Goal: Transaction & Acquisition: Purchase product/service

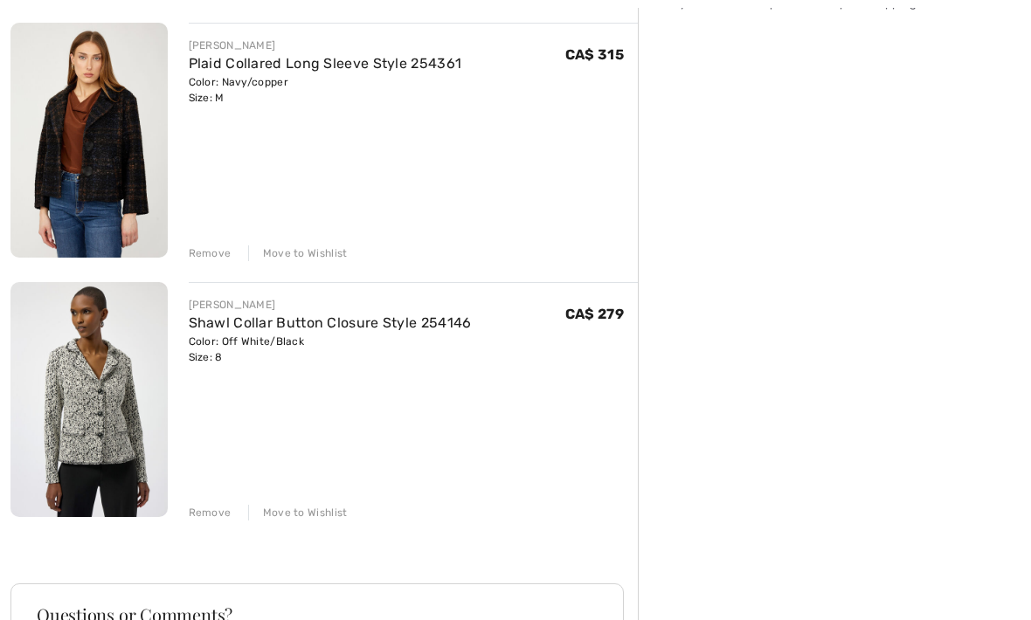
scroll to position [466, 0]
click at [301, 520] on div "JOSEPH RIBKOFF Jewel Embellished Boat Neck Pullover Style 254950 Color: Black S…" at bounding box center [323, 373] width 627 height 1221
click at [297, 515] on div "Move to Wishlist" at bounding box center [298, 513] width 100 height 16
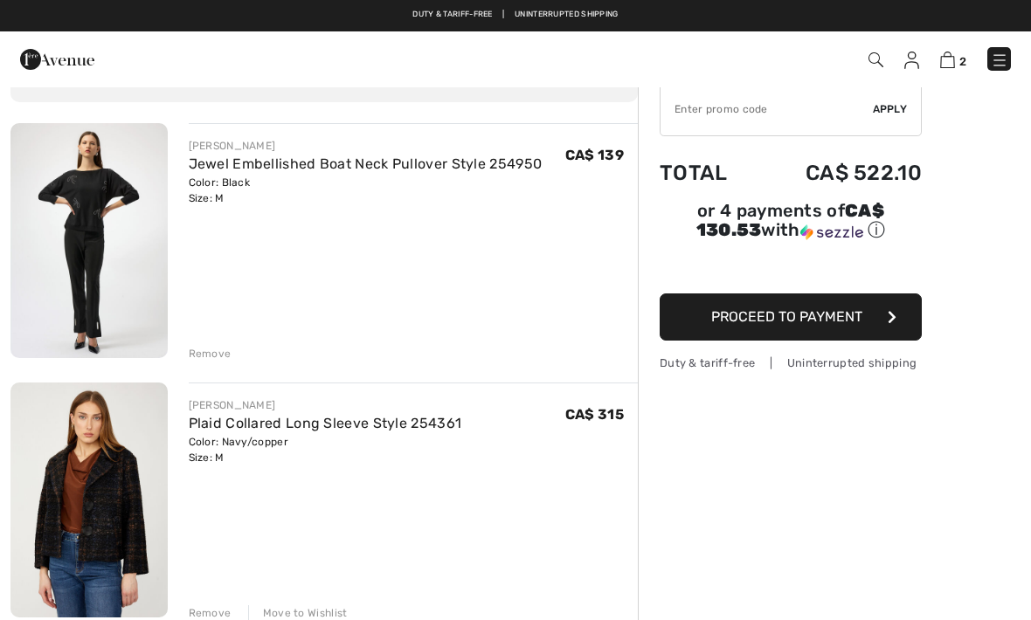
scroll to position [105, 0]
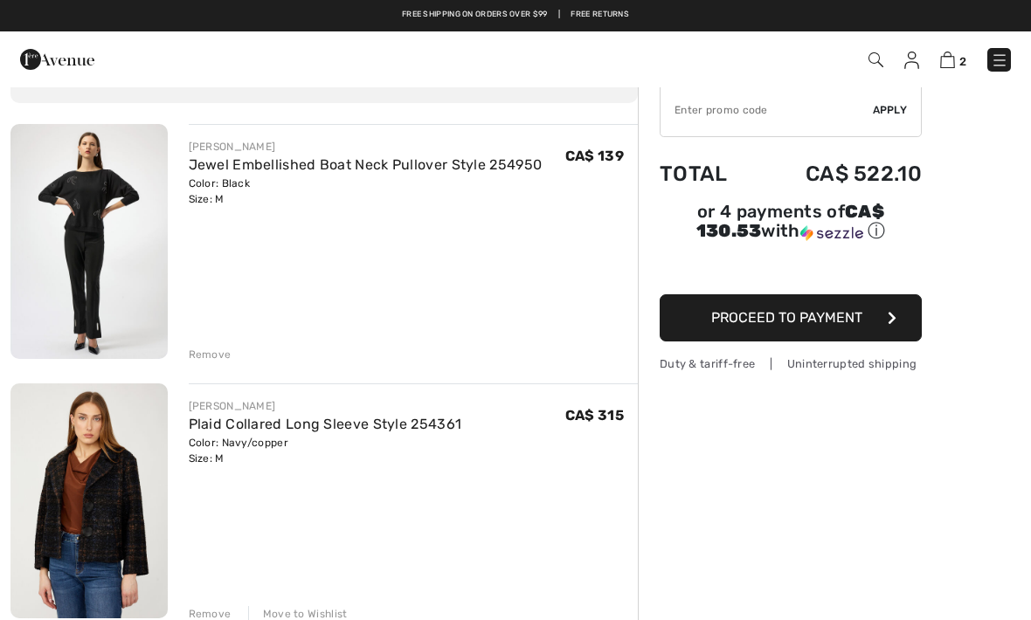
click at [305, 609] on div "Move to Wishlist" at bounding box center [298, 614] width 100 height 16
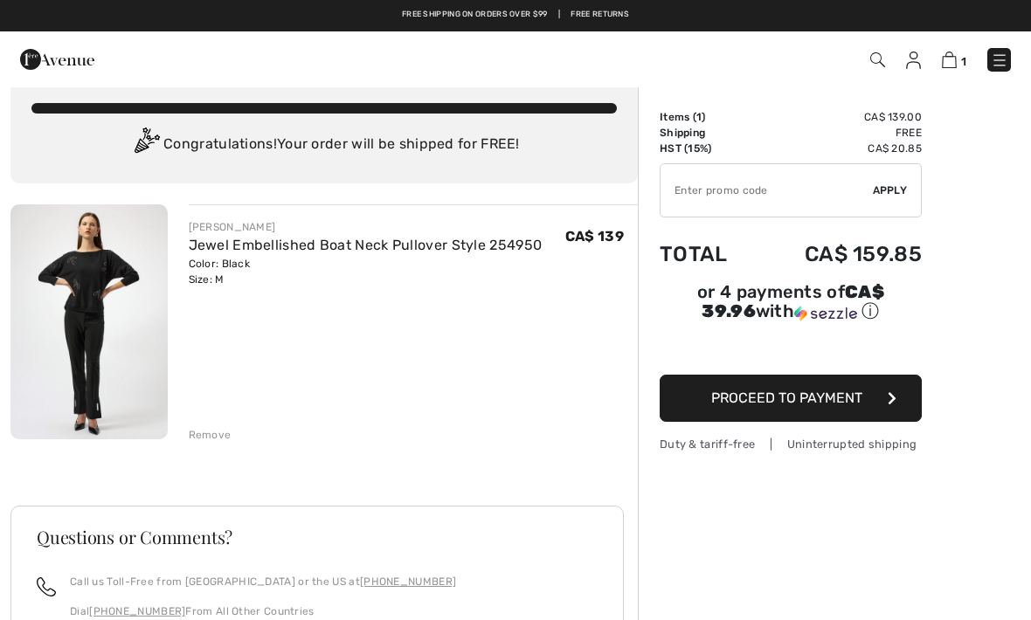
scroll to position [0, 0]
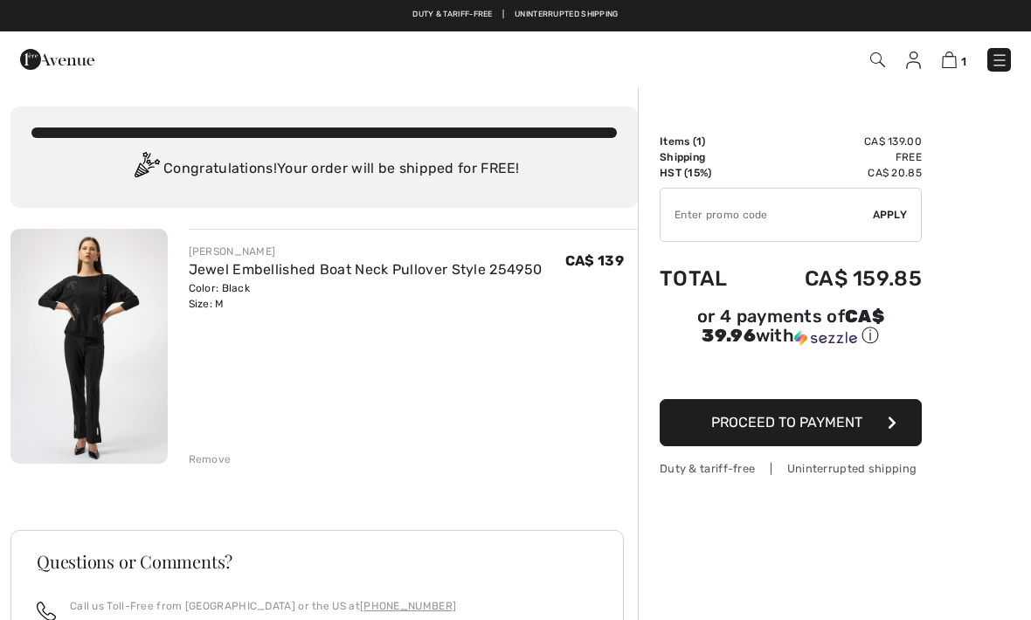
click at [802, 412] on button "Proceed to Payment" at bounding box center [791, 422] width 262 height 47
click at [688, 218] on input "TEXT" at bounding box center [767, 215] width 212 height 52
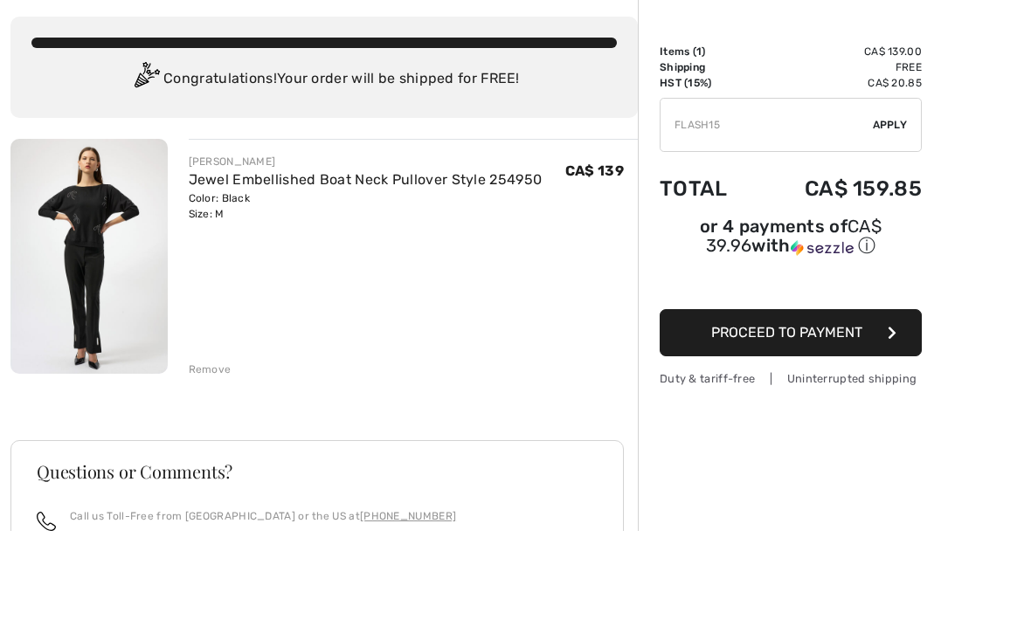
type input "FLASH15"
click at [882, 207] on span "Apply" at bounding box center [890, 215] width 35 height 16
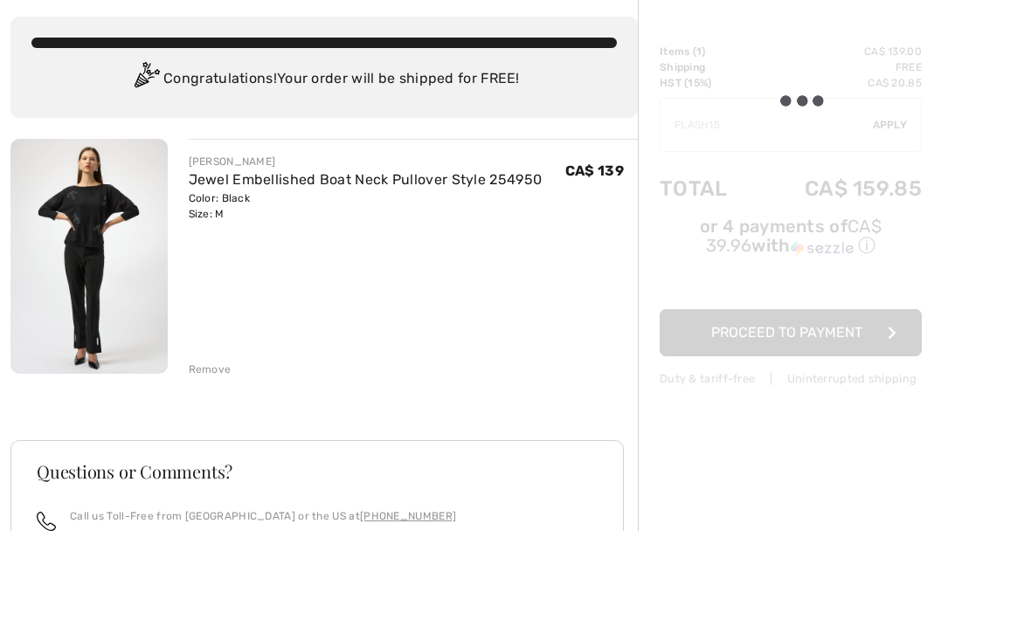
scroll to position [90, 0]
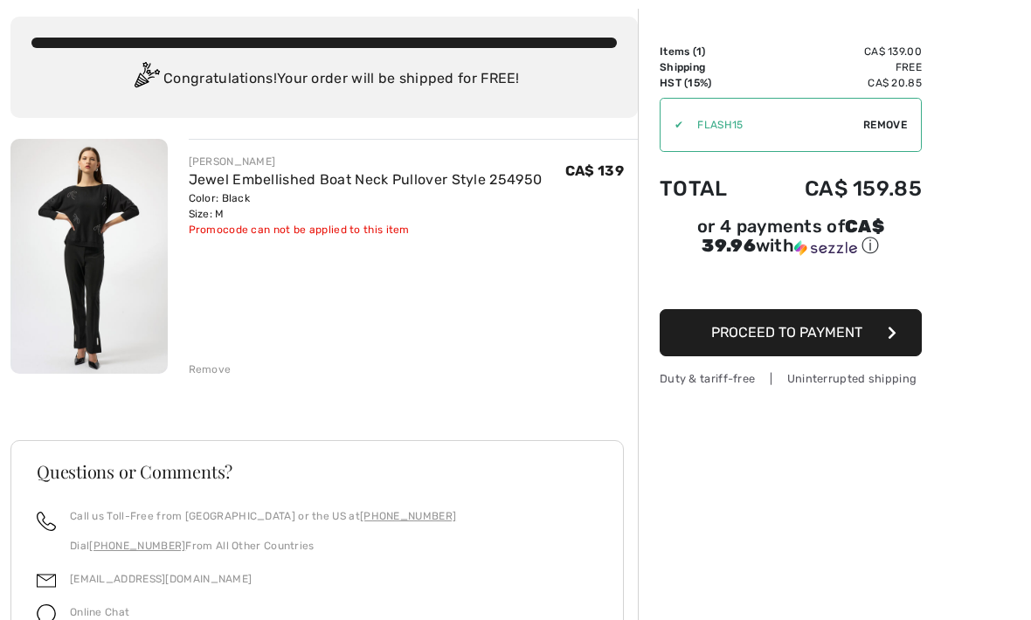
click at [733, 354] on button "Proceed to Payment" at bounding box center [791, 332] width 262 height 47
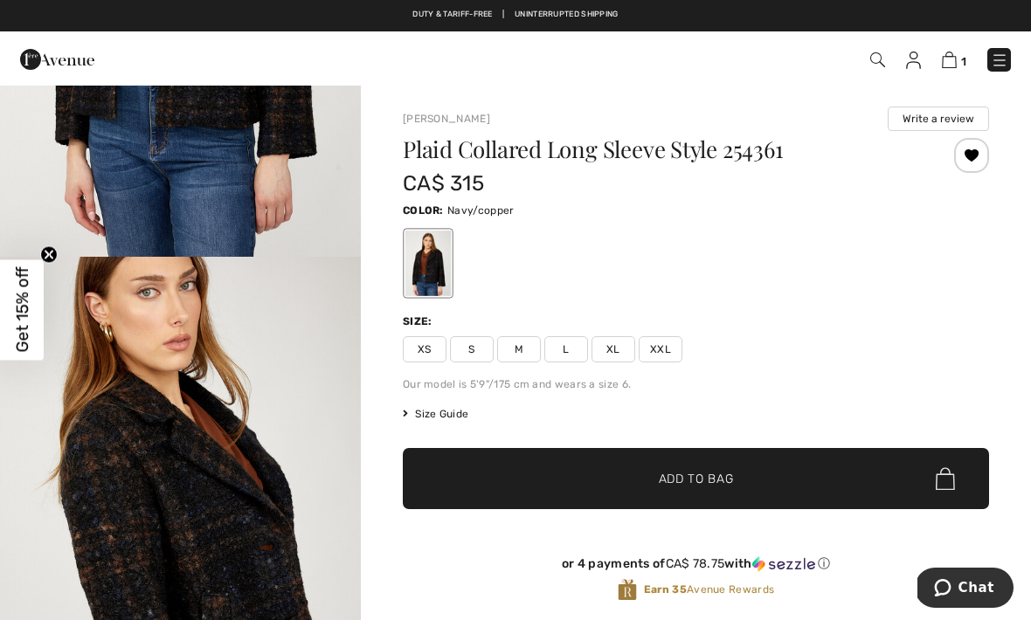
click at [996, 65] on img at bounding box center [999, 60] width 17 height 17
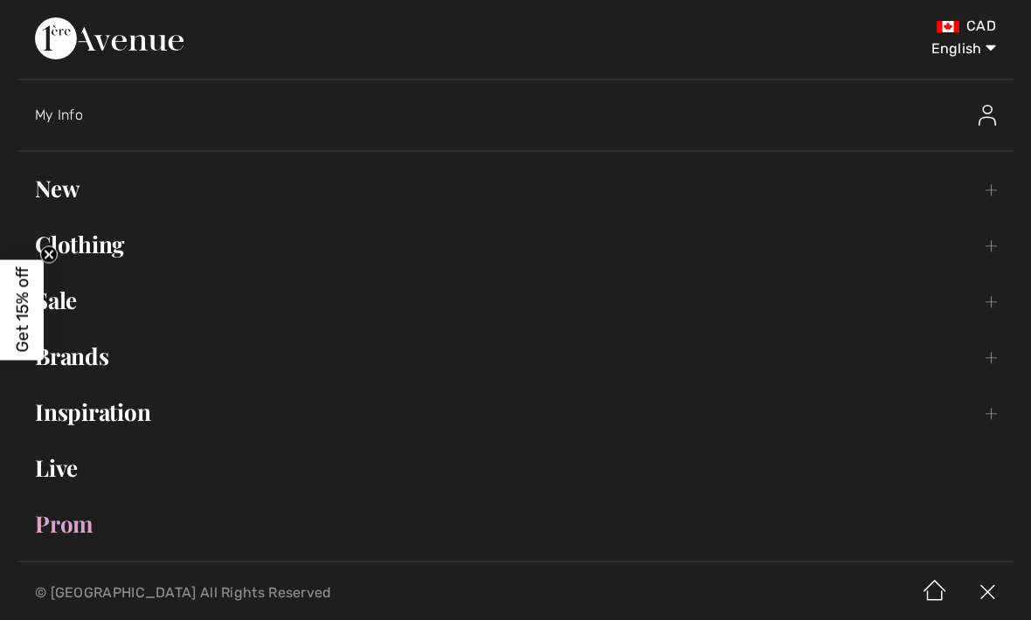
scroll to position [219, 0]
click at [96, 251] on link "Clothing Toggle submenu" at bounding box center [515, 244] width 996 height 38
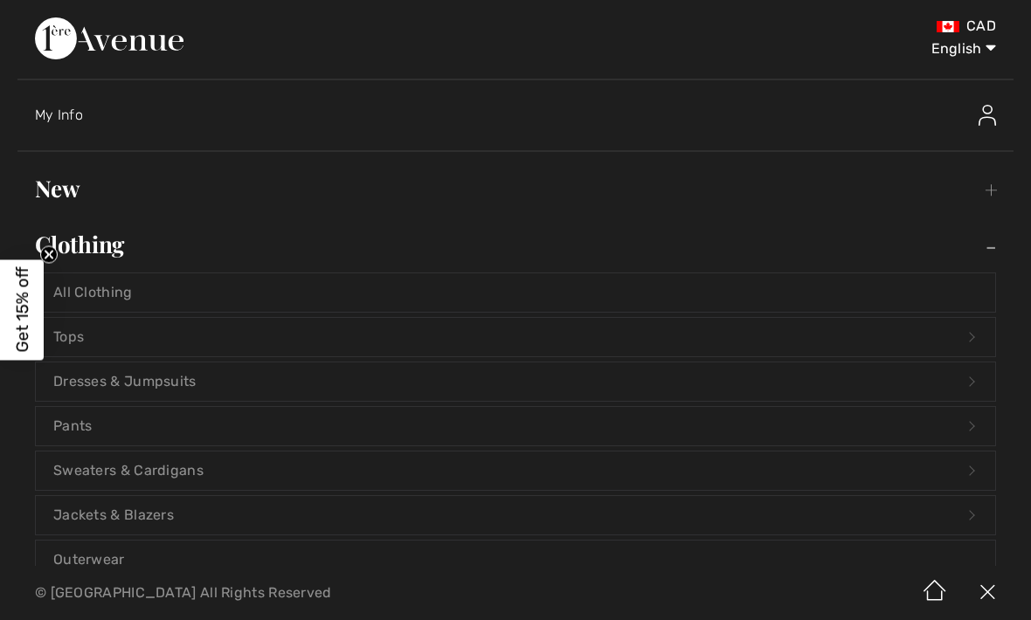
click at [82, 564] on link "Outerwear" at bounding box center [515, 560] width 959 height 38
click at [84, 561] on link "Outerwear" at bounding box center [515, 560] width 959 height 38
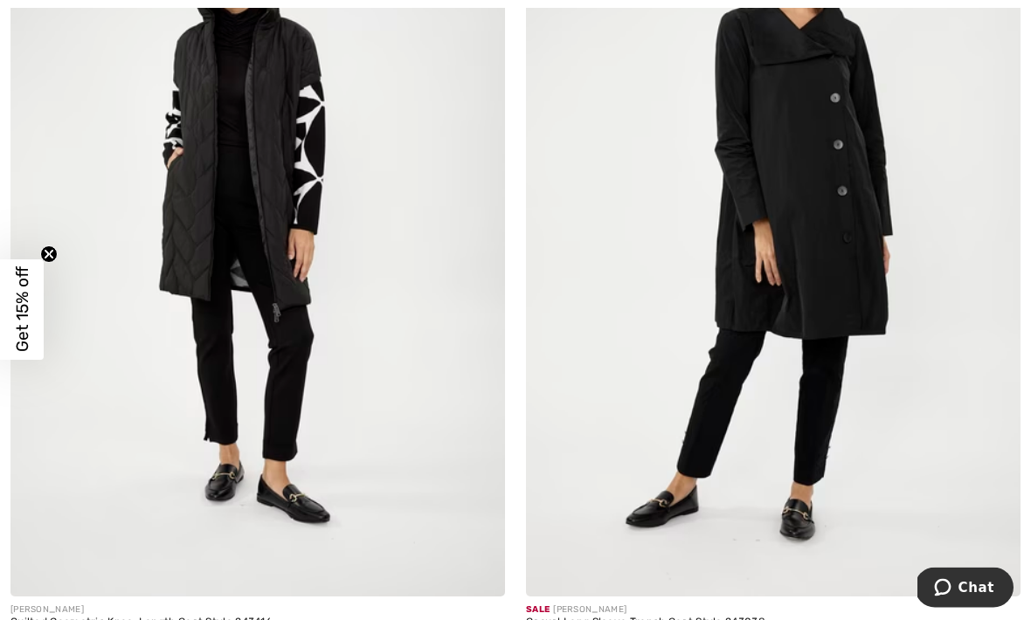
scroll to position [12454, 0]
click at [220, 278] on img at bounding box center [257, 226] width 495 height 742
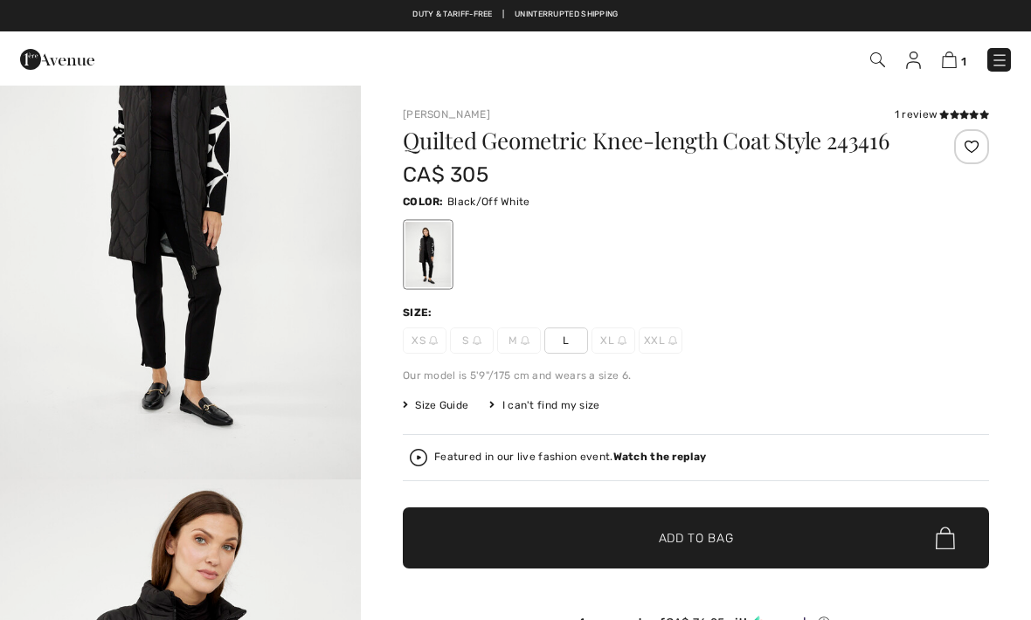
checkbox input "true"
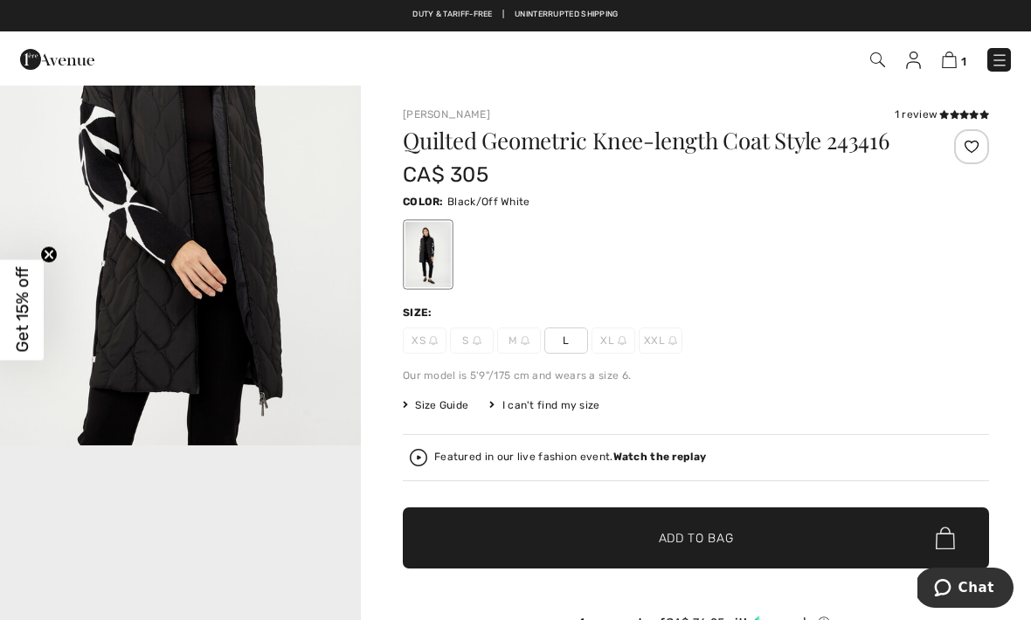
scroll to position [645, 0]
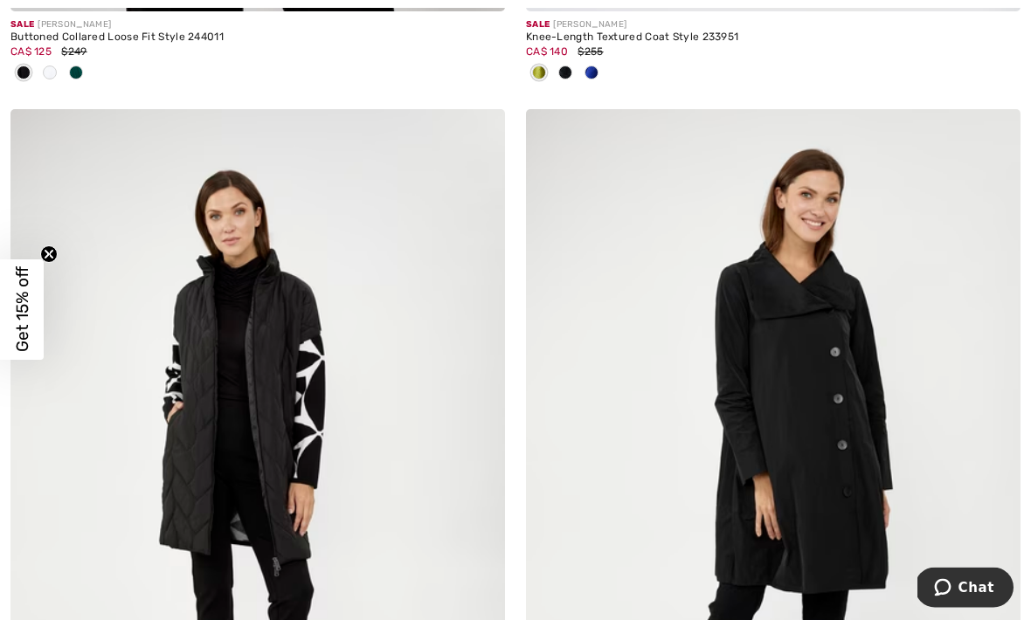
scroll to position [12200, 0]
click at [637, 523] on img at bounding box center [773, 480] width 495 height 742
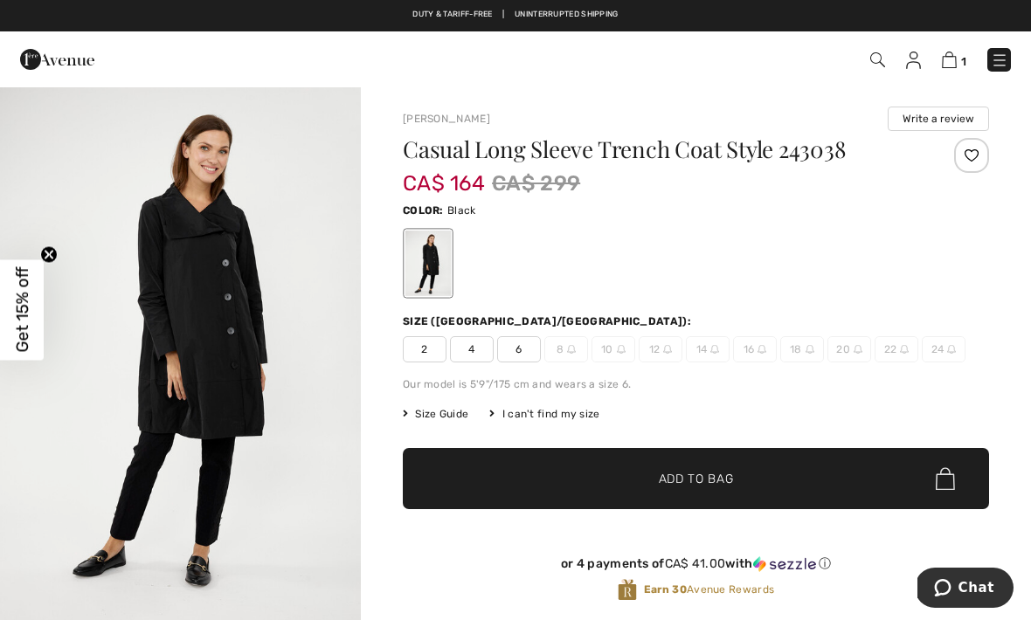
click at [118, 371] on img "1 / 4" at bounding box center [180, 357] width 361 height 542
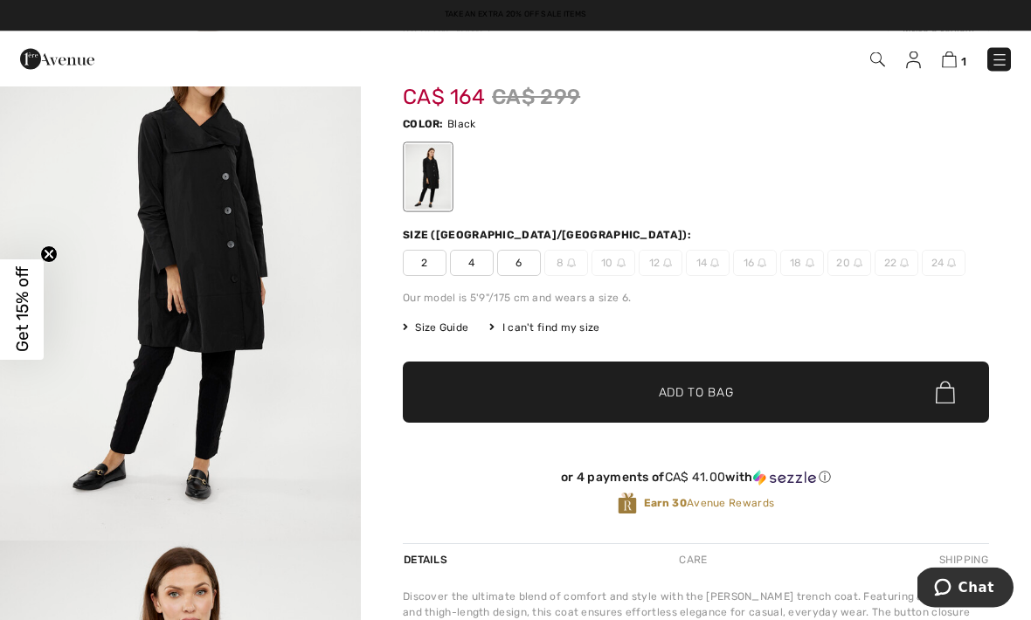
scroll to position [62, 0]
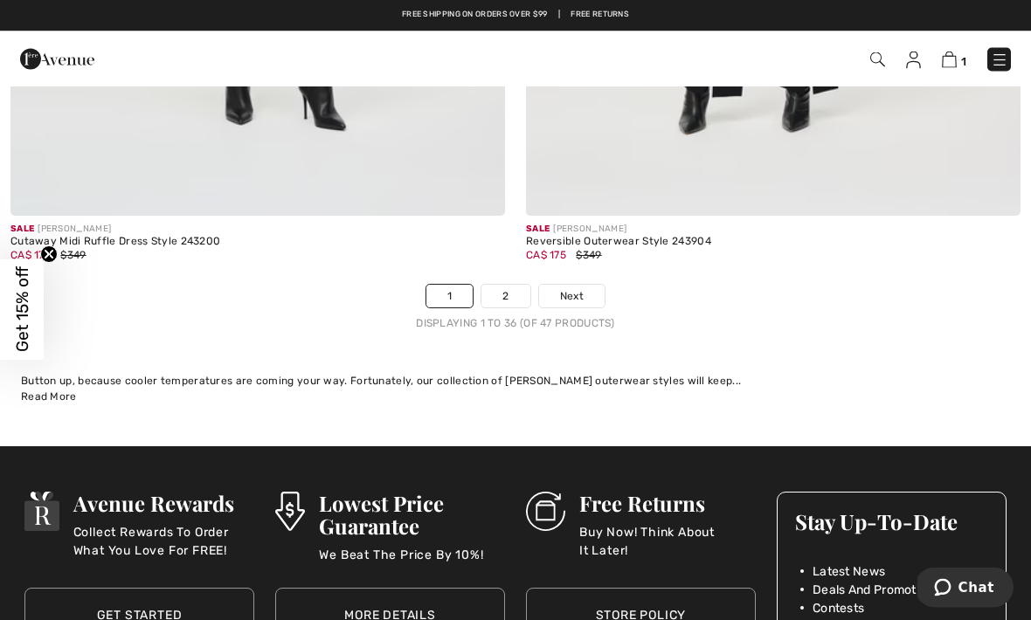
scroll to position [15268, 0]
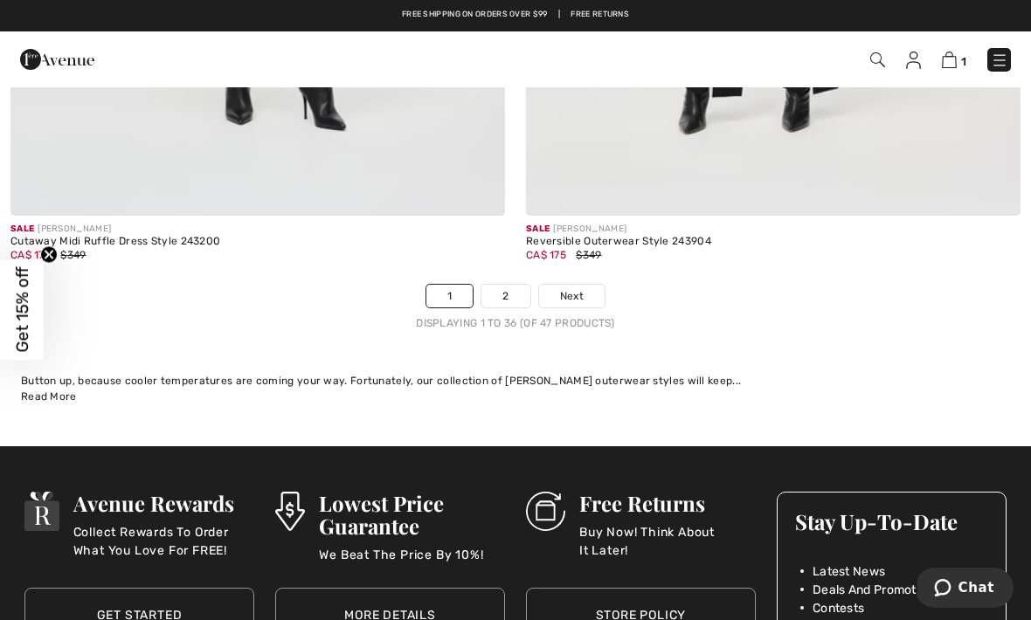
click at [564, 293] on link "Next" at bounding box center [572, 296] width 66 height 23
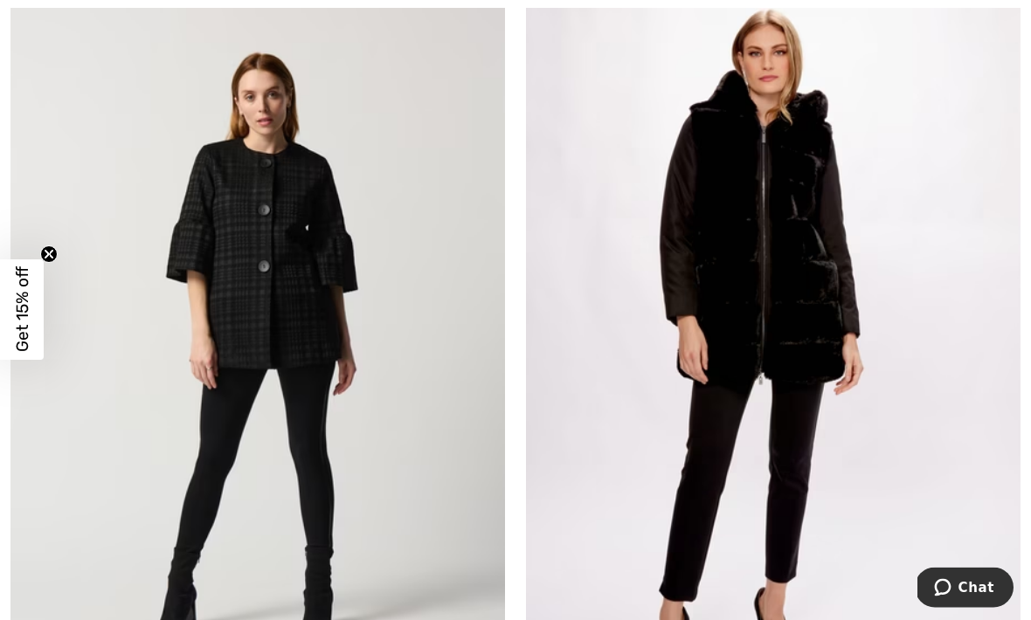
scroll to position [2021, 0]
click at [696, 476] on img at bounding box center [773, 343] width 495 height 742
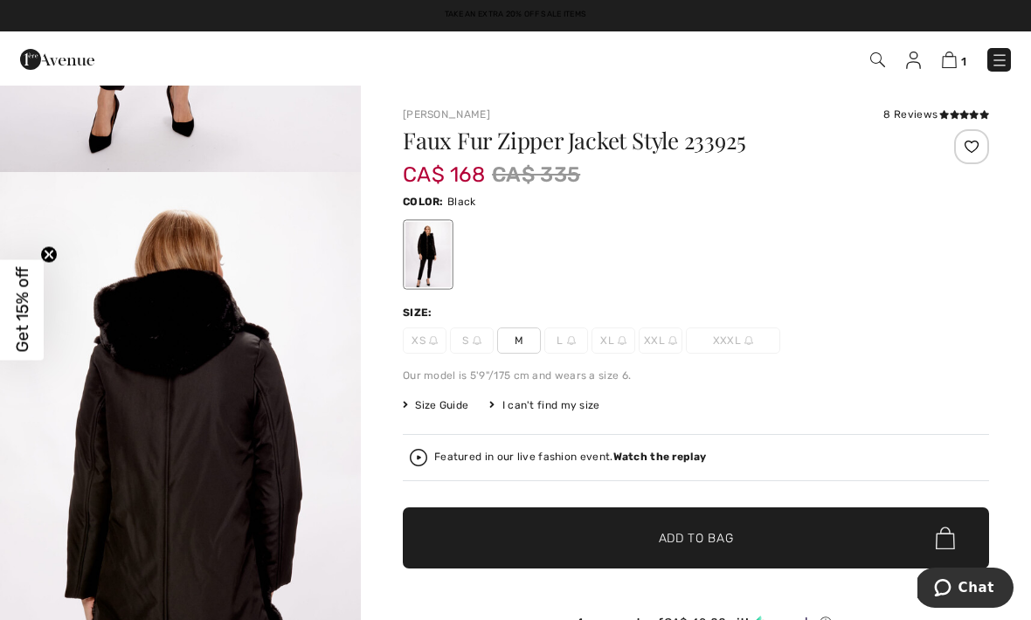
scroll to position [433, 0]
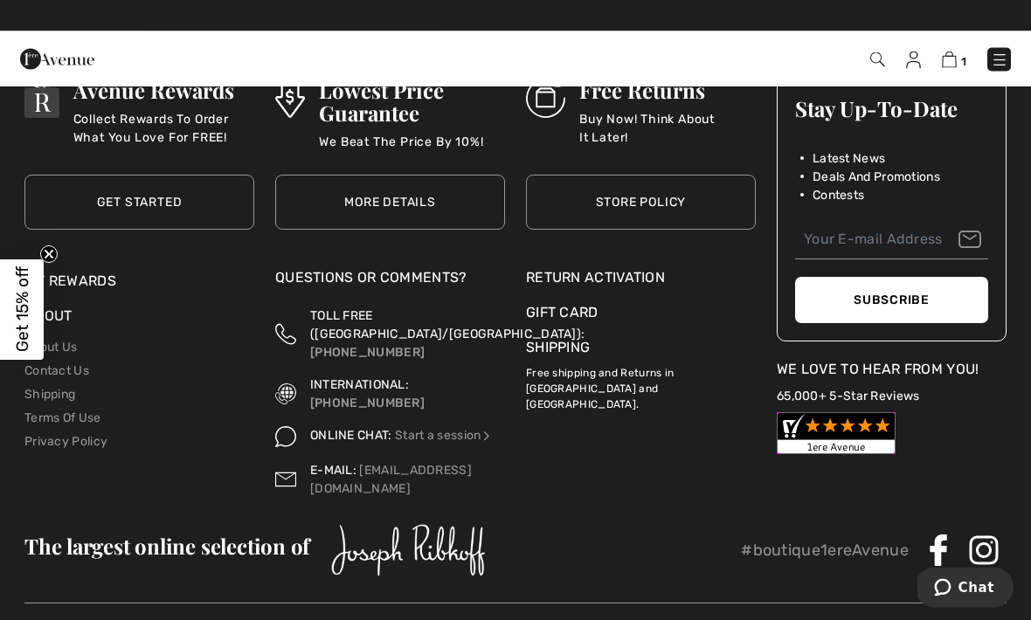
scroll to position [5364, 0]
